Goal: Task Accomplishment & Management: Manage account settings

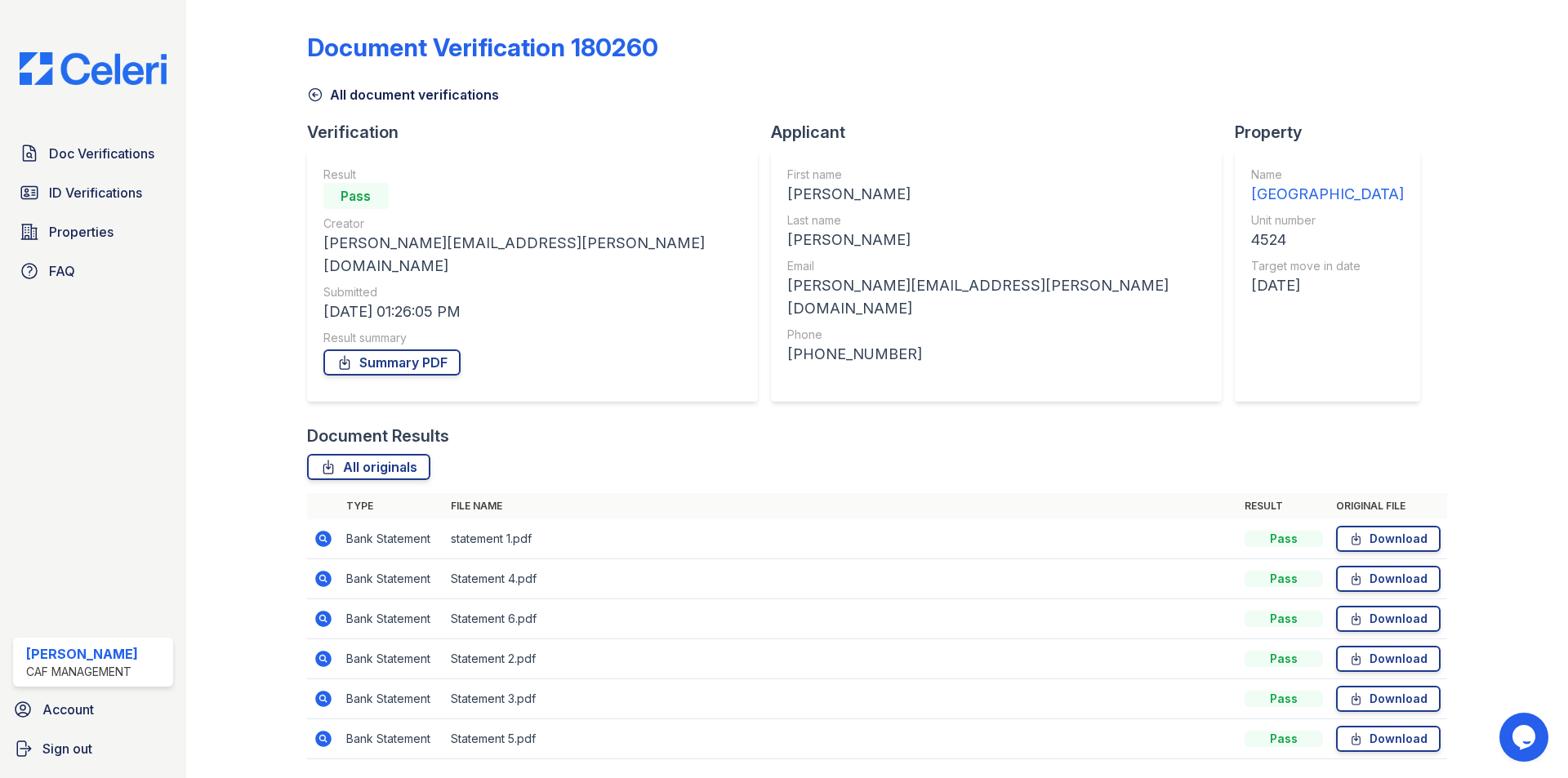
click at [15, 132] on div "Doc Verifications ID Verifications Properties FAQ [PERSON_NAME] CAF Management …" at bounding box center [93, 389] width 187 height 778
click at [76, 158] on span "Doc Verifications" at bounding box center [102, 153] width 105 height 20
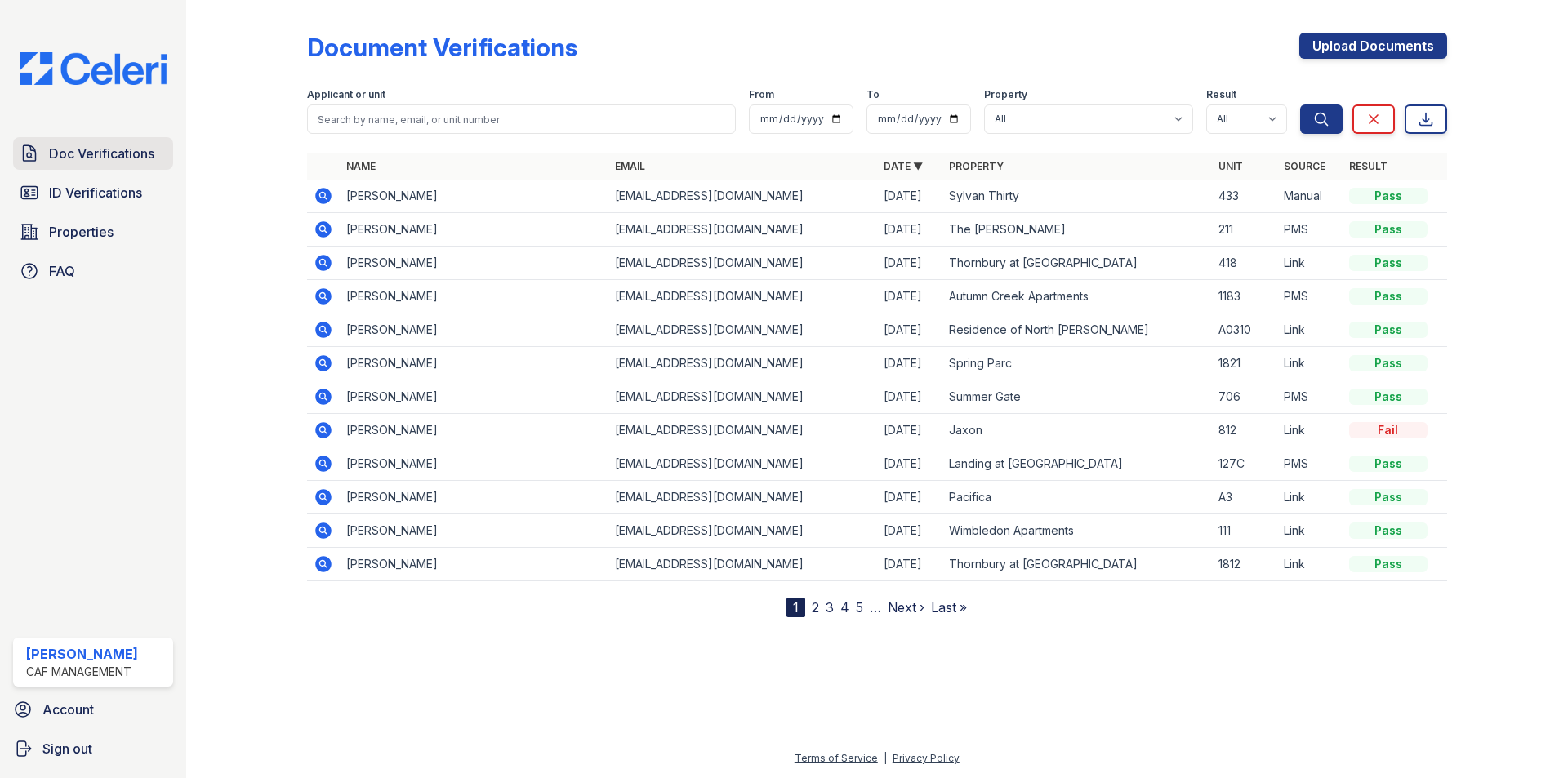
click at [98, 166] on link "Doc Verifications" at bounding box center [93, 153] width 160 height 33
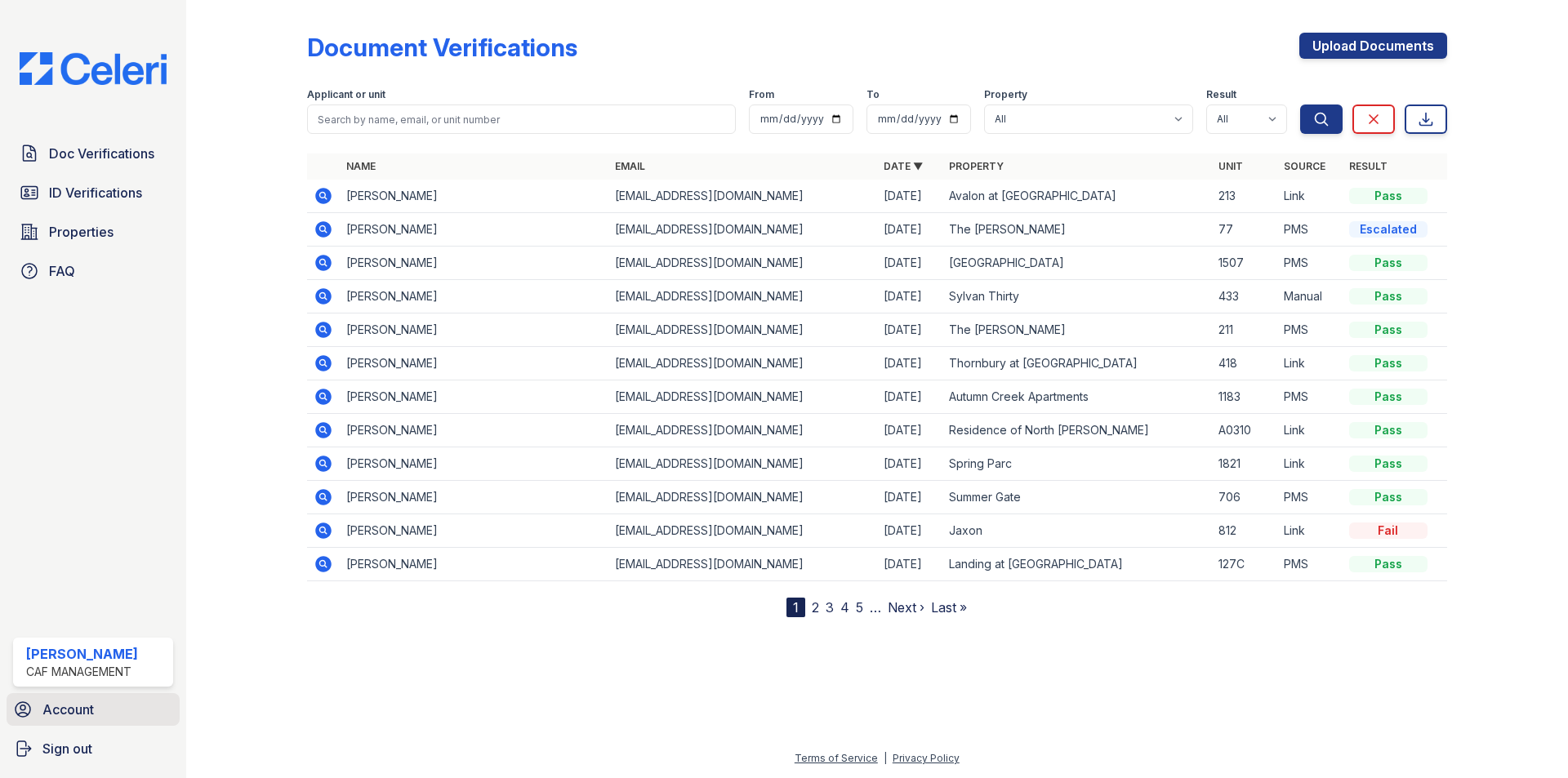
click at [56, 705] on span "Account" at bounding box center [68, 709] width 51 height 20
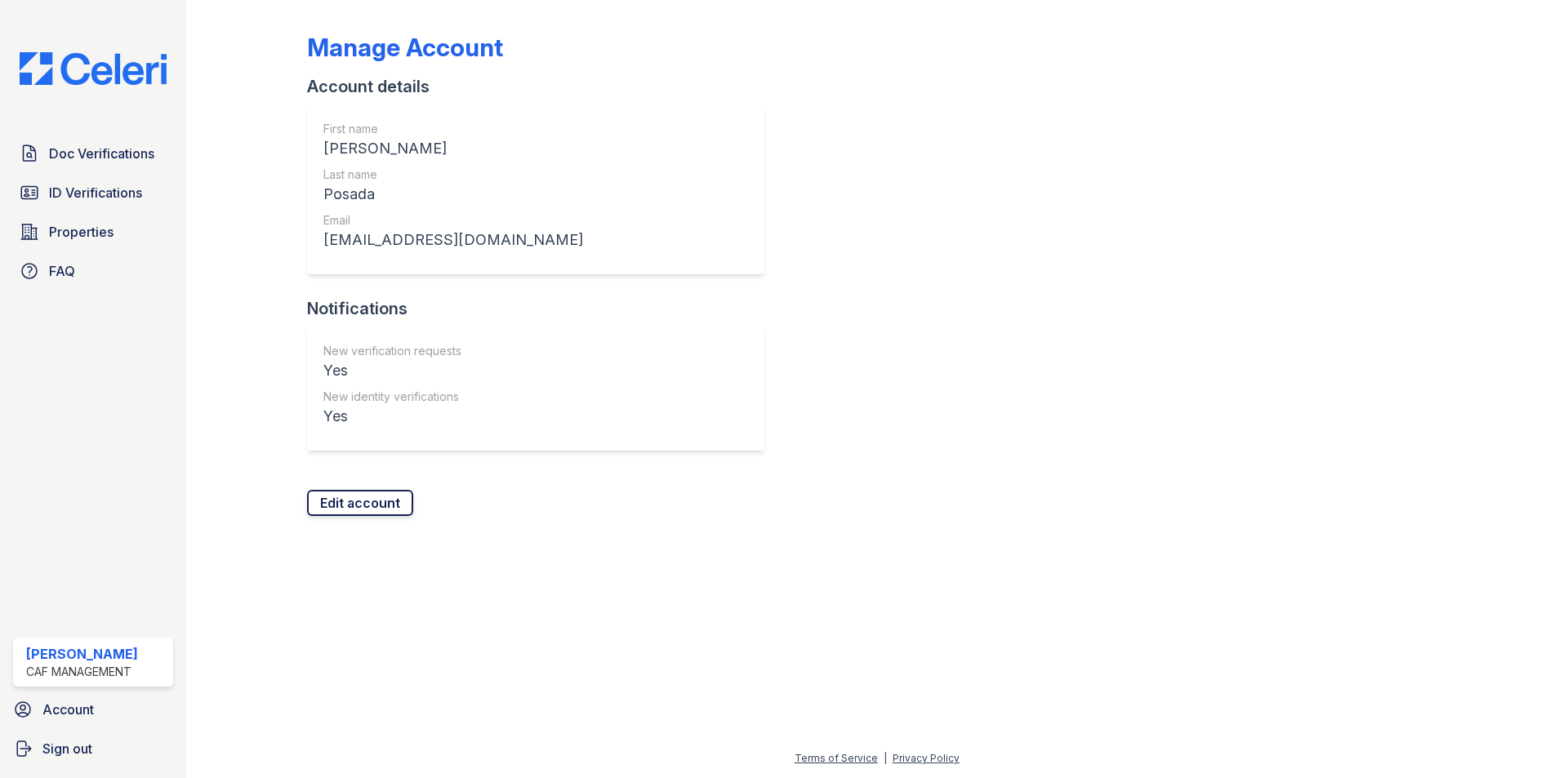
click at [351, 513] on link "Edit account" at bounding box center [360, 503] width 106 height 26
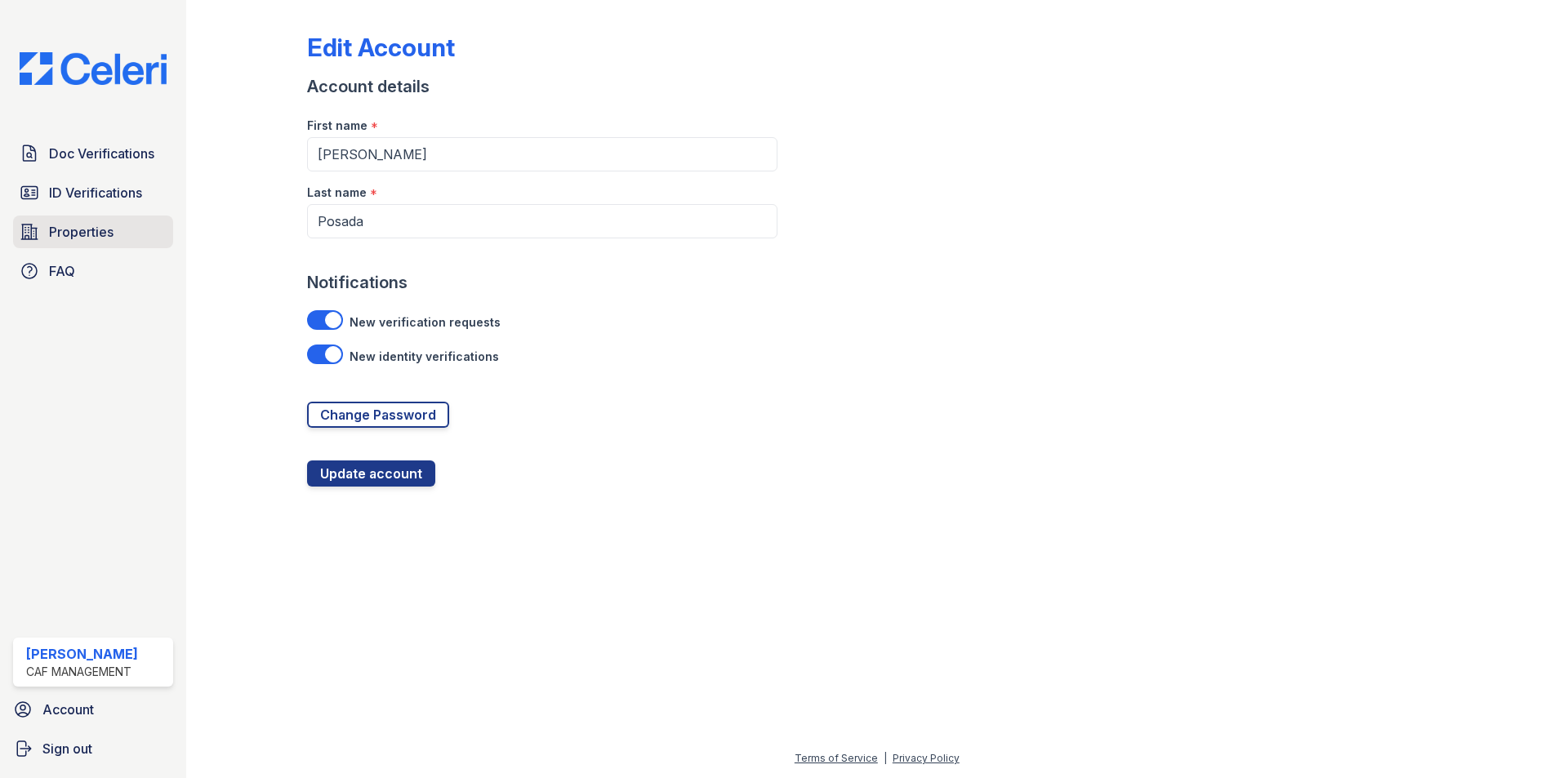
click at [100, 224] on span "Properties" at bounding box center [81, 231] width 64 height 20
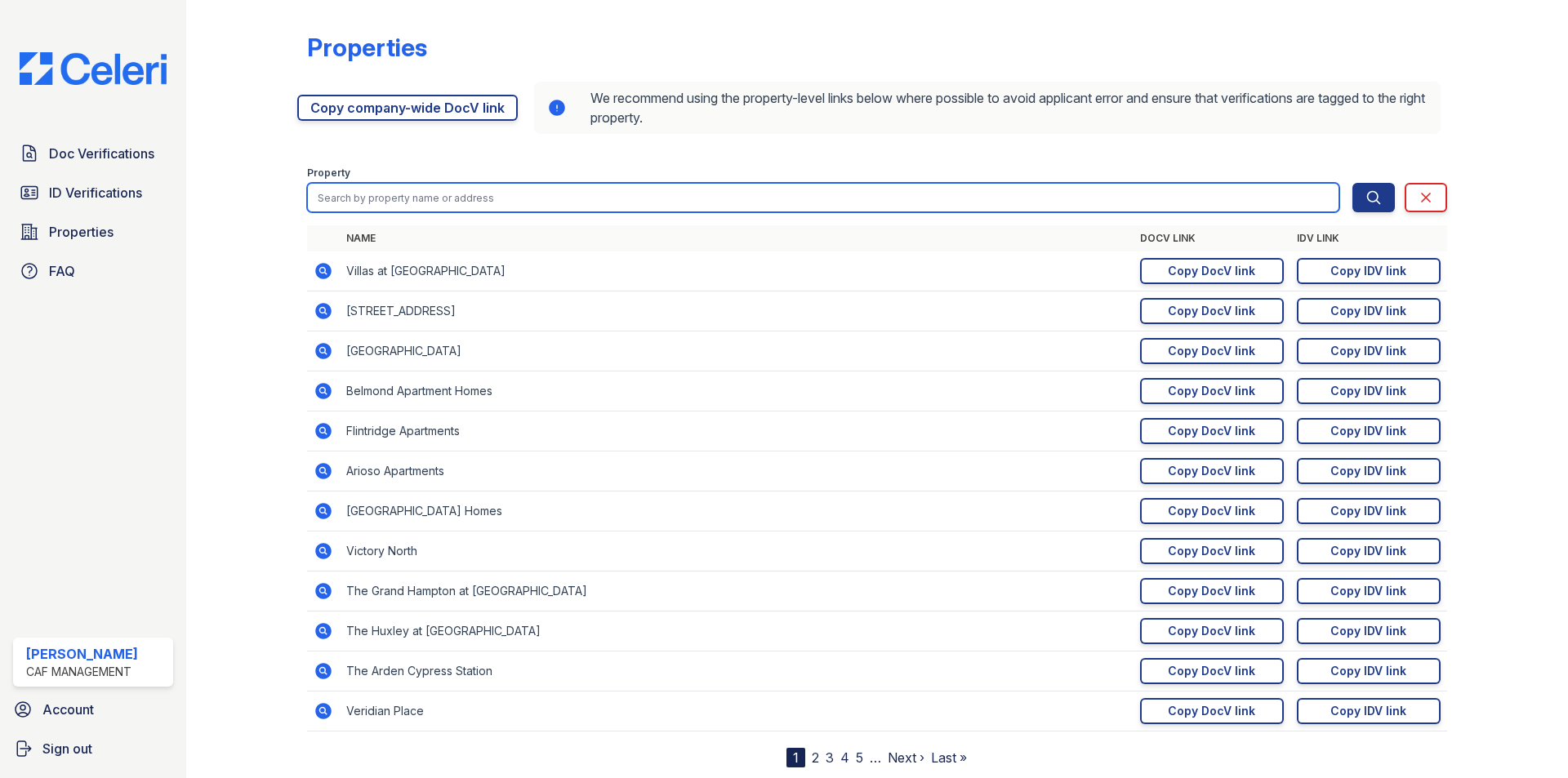
click at [368, 201] on input "search" at bounding box center [823, 198] width 1033 height 30
type input "[GEOGRAPHIC_DATA]"
click at [1353, 183] on button "Search" at bounding box center [1374, 198] width 43 height 30
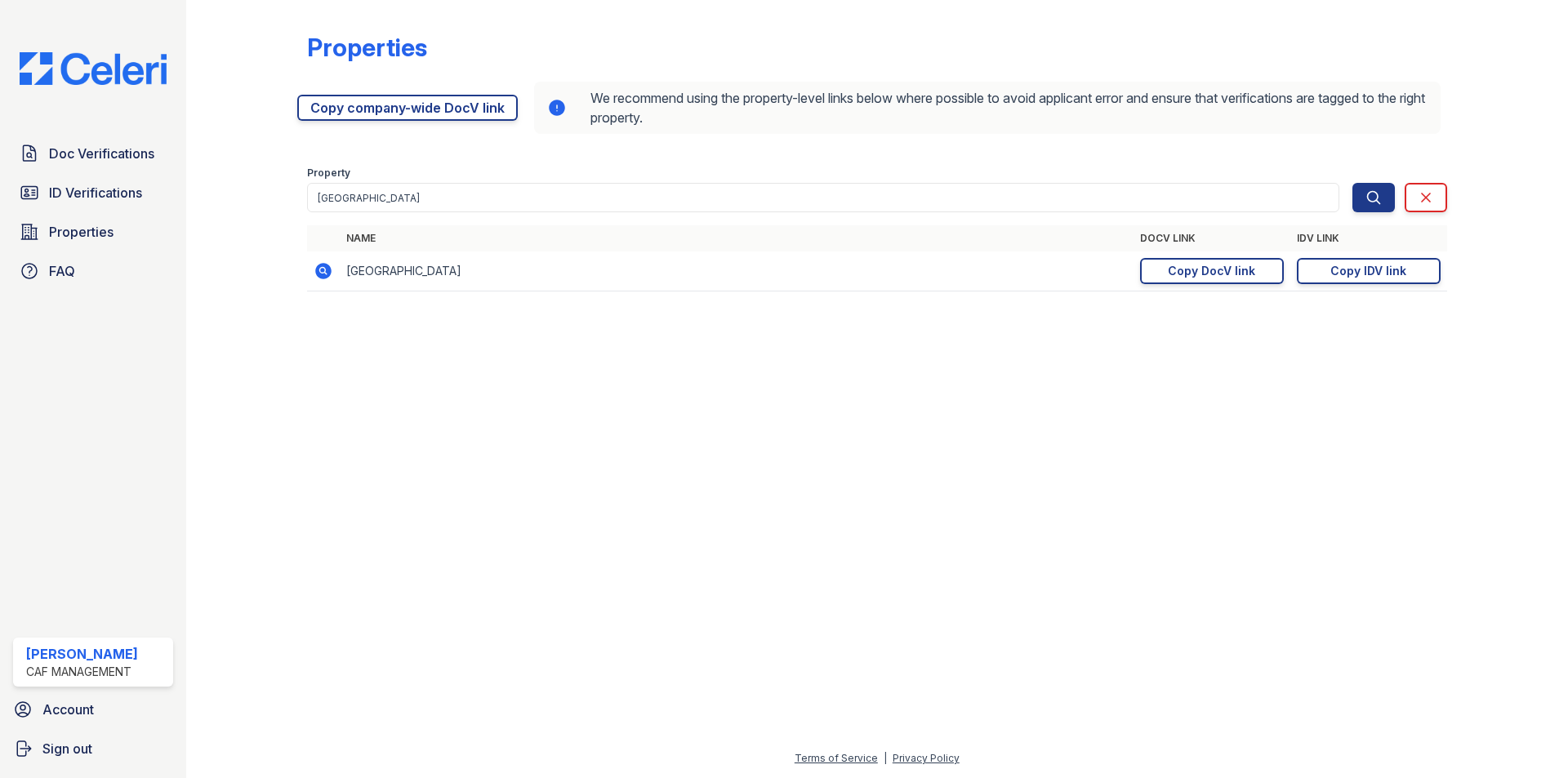
click at [1050, 292] on div "Name DocV Link IDV Link [GEOGRAPHIC_DATA] [URL][DOMAIN_NAME] Copy DocV link Cop…" at bounding box center [877, 267] width 1140 height 82
click at [329, 272] on icon at bounding box center [324, 271] width 17 height 17
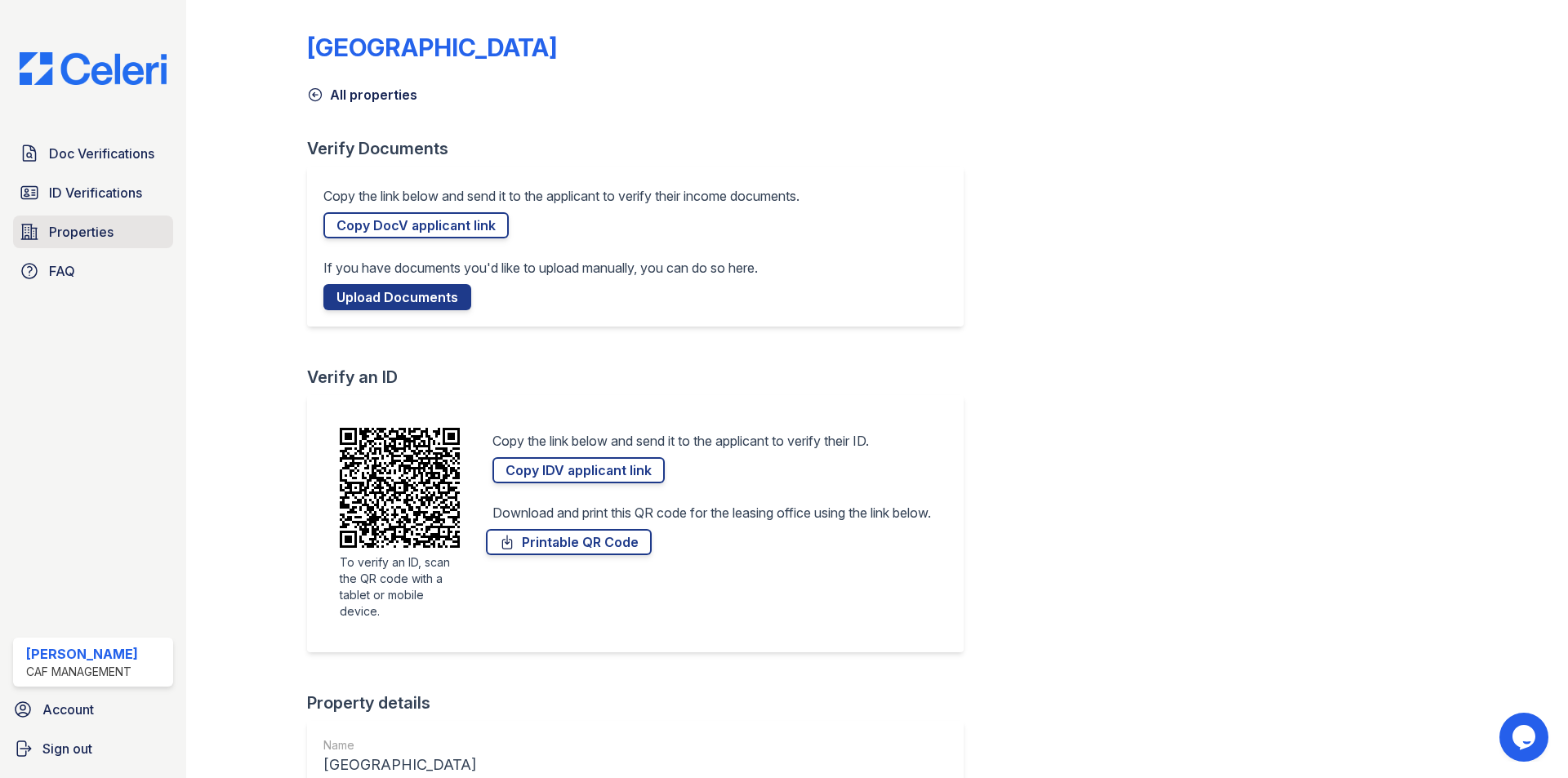
click at [89, 234] on span "Properties" at bounding box center [81, 231] width 64 height 20
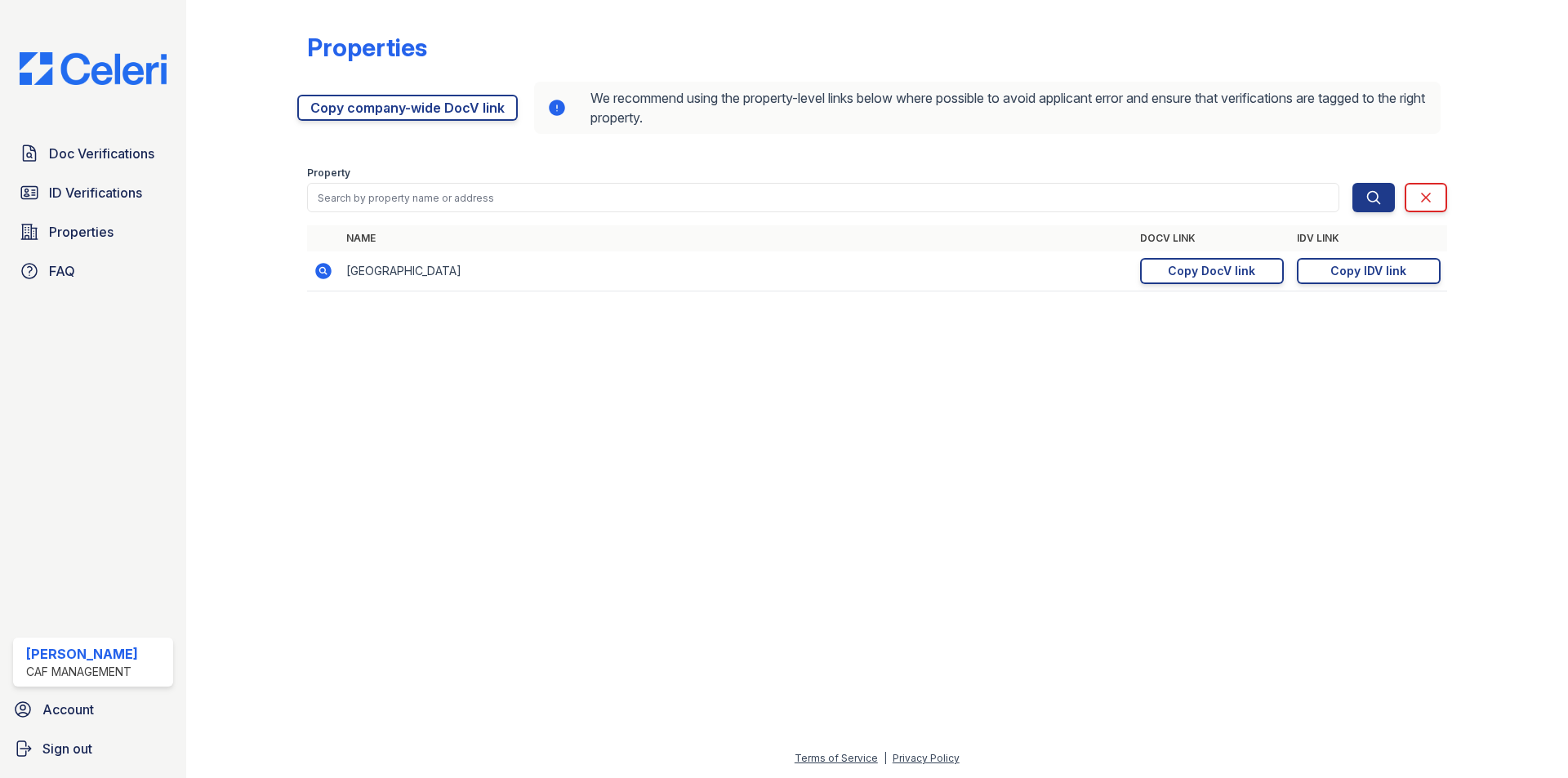
click at [325, 274] on icon at bounding box center [324, 271] width 17 height 17
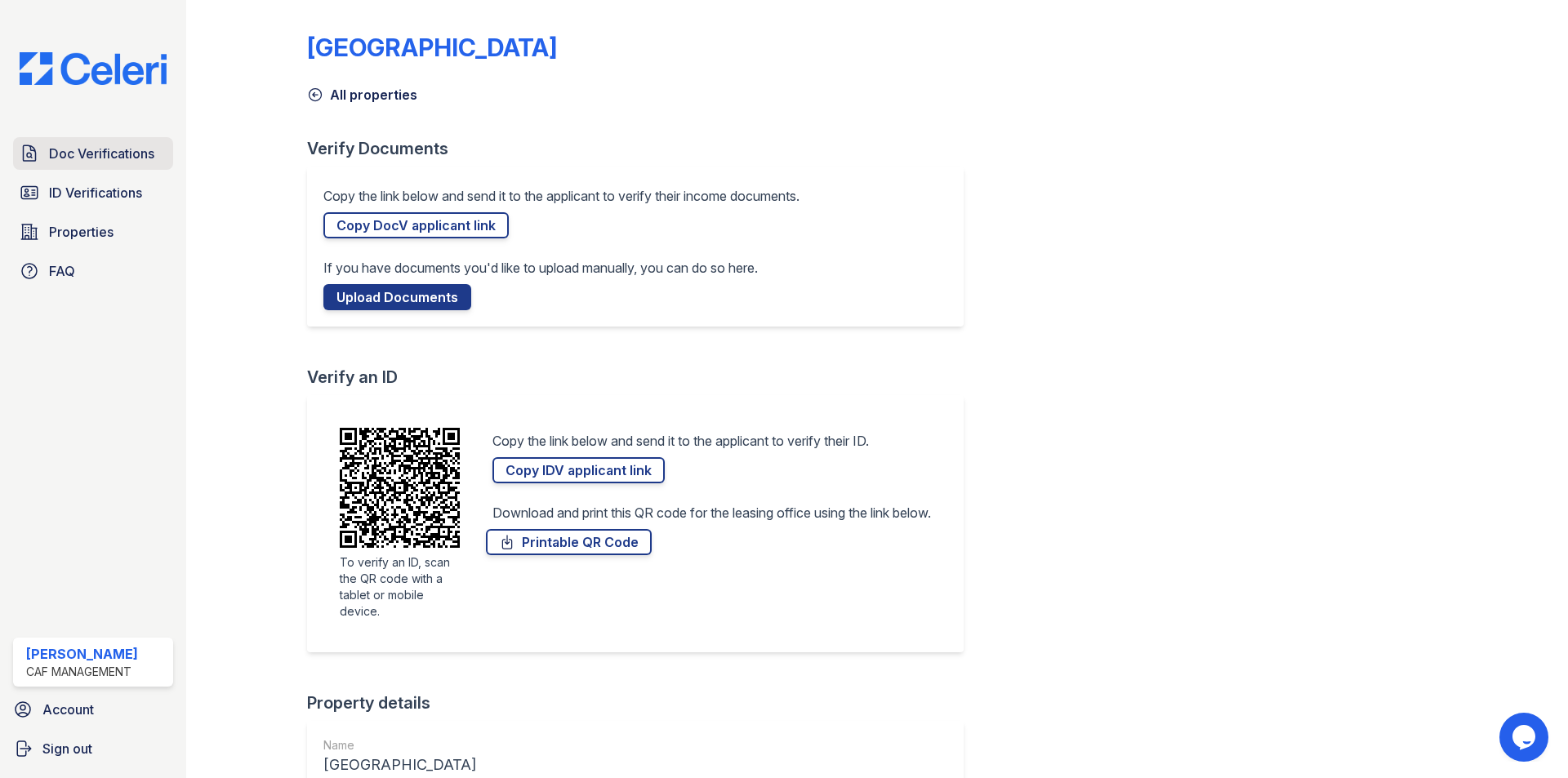
click at [104, 162] on span "Doc Verifications" at bounding box center [102, 153] width 105 height 20
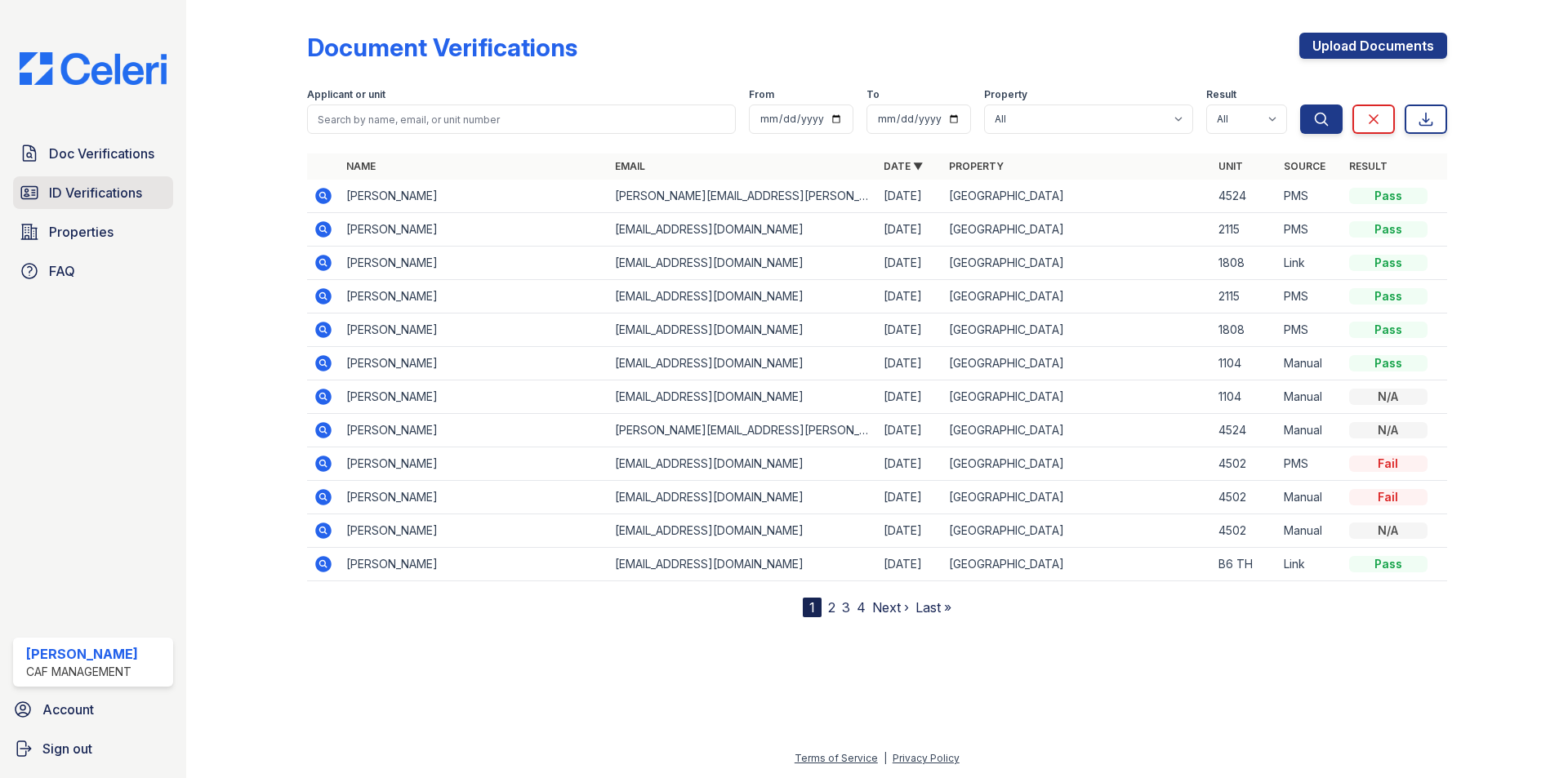
click at [92, 193] on span "ID Verifications" at bounding box center [96, 192] width 93 height 20
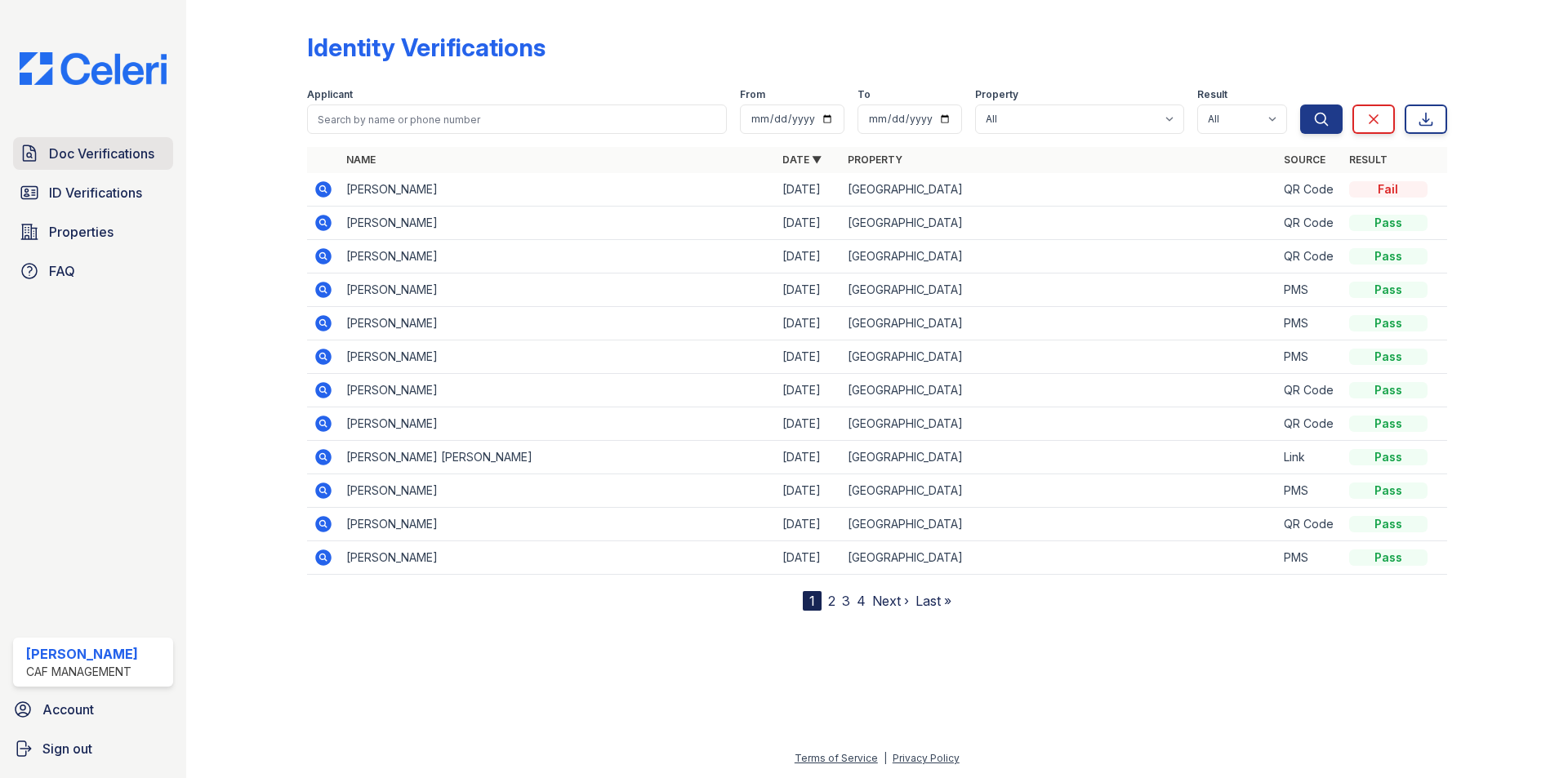
click at [84, 160] on span "Doc Verifications" at bounding box center [102, 153] width 105 height 20
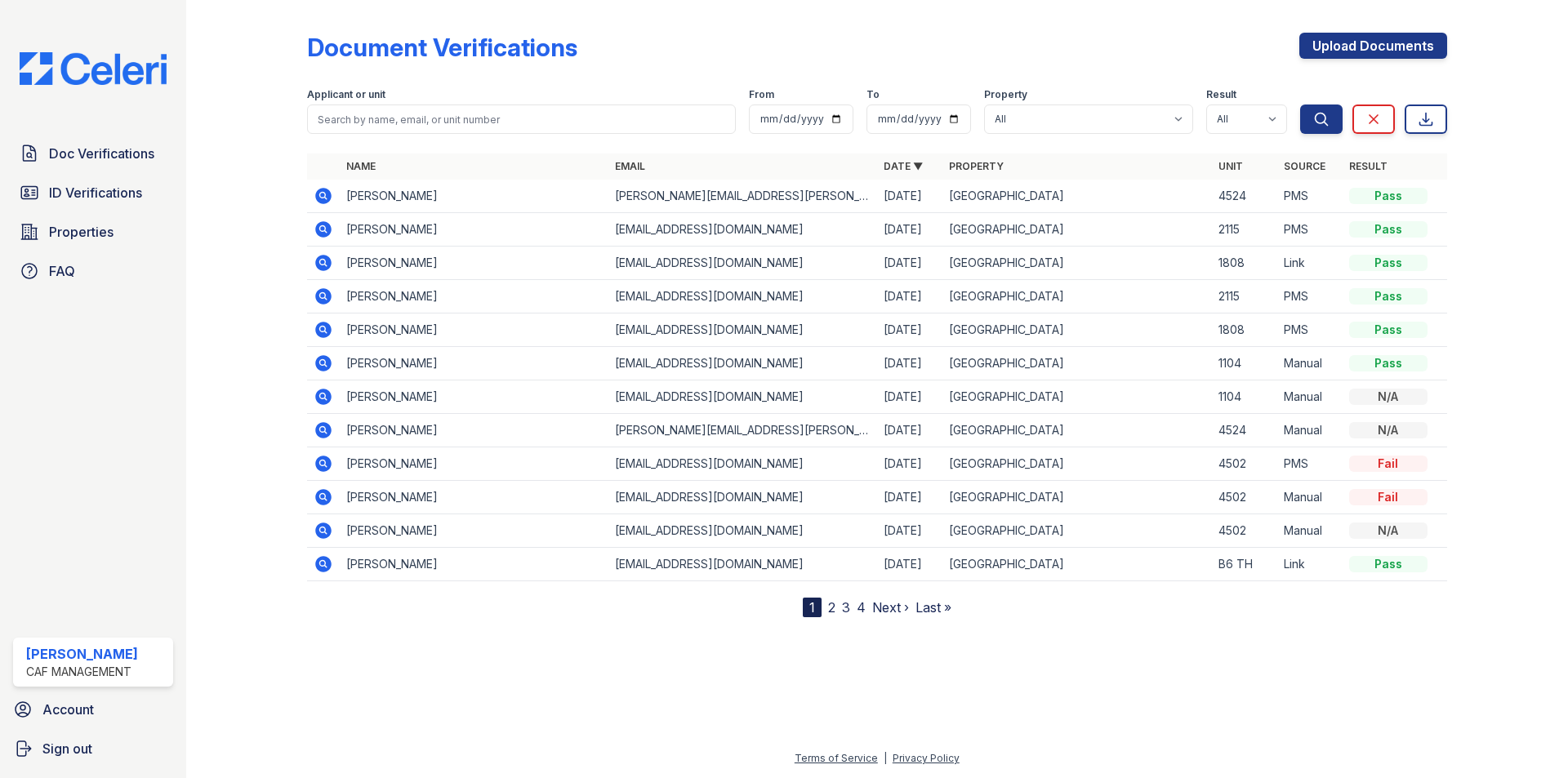
click at [833, 611] on link "2" at bounding box center [832, 608] width 7 height 17
click at [895, 611] on nav "« First ‹ Prev 1 2 3 4 Next › Last »" at bounding box center [877, 607] width 233 height 20
click at [888, 611] on link "3" at bounding box center [888, 608] width 8 height 17
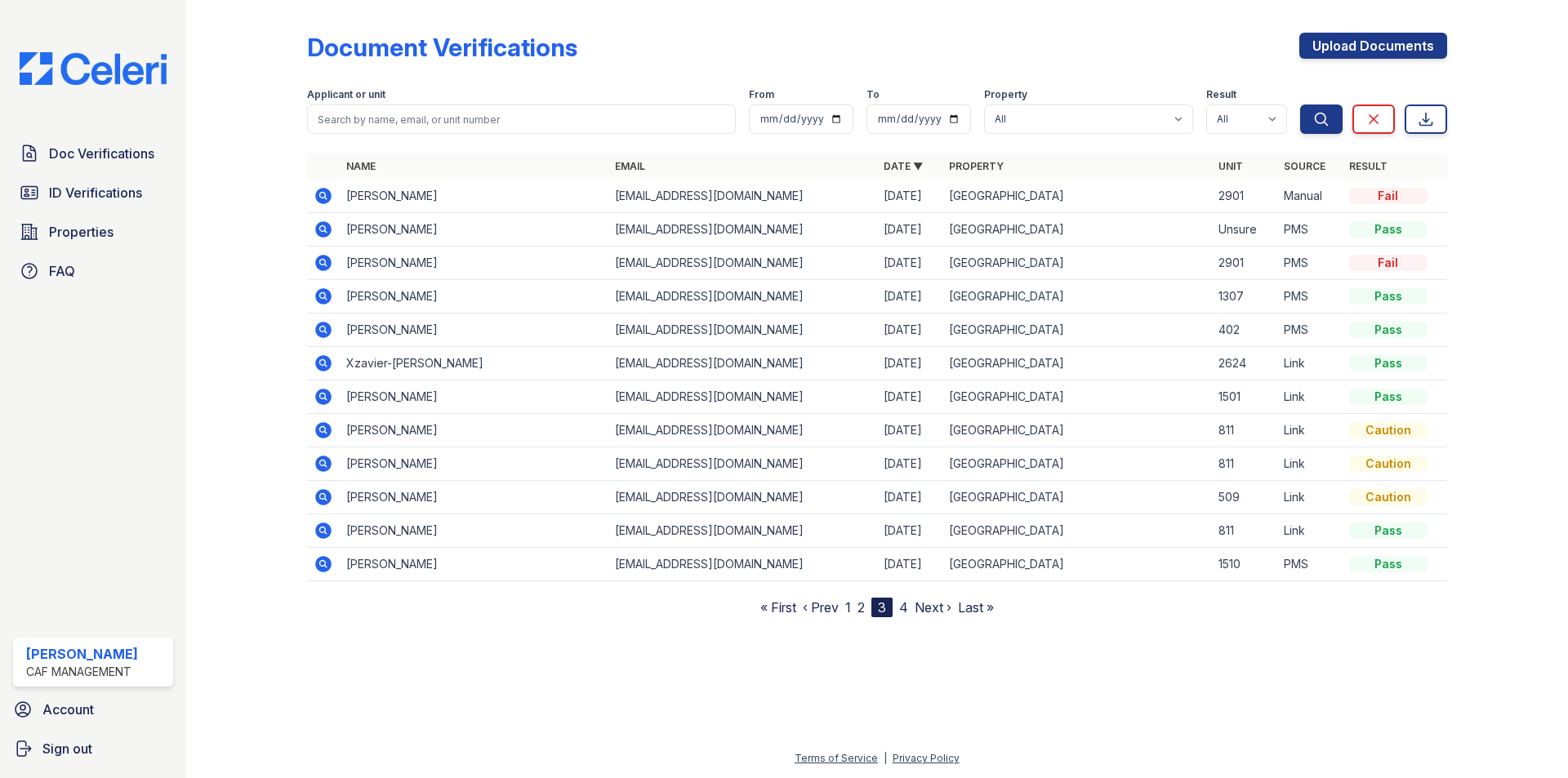
click at [895, 608] on nav "« First ‹ Prev 1 2 3 4 Next › Last »" at bounding box center [877, 607] width 233 height 20
